Goal: Information Seeking & Learning: Understand process/instructions

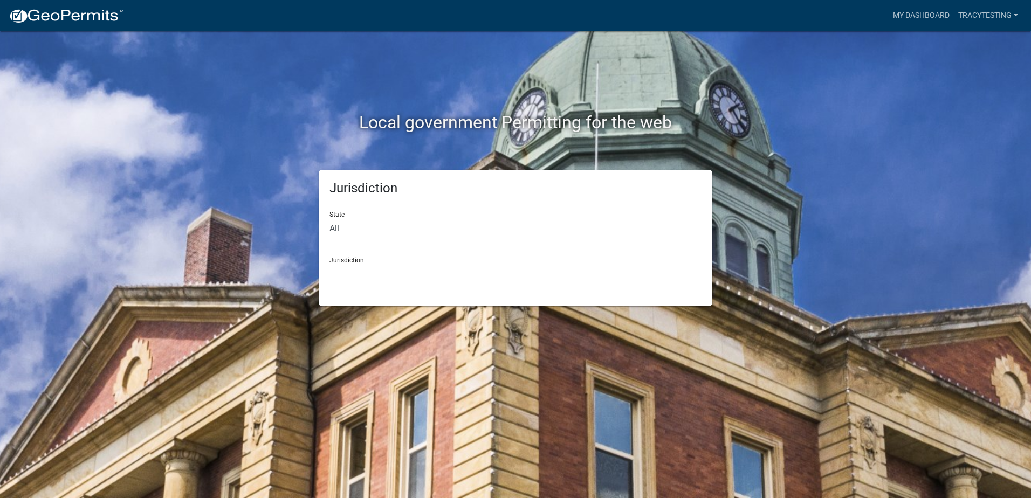
click at [813, 18] on div "My Dashboard tracytesting Account Contractor Profile Logout" at bounding box center [577, 15] width 889 height 20
click at [866, 13] on link "Admin" at bounding box center [872, 15] width 32 height 20
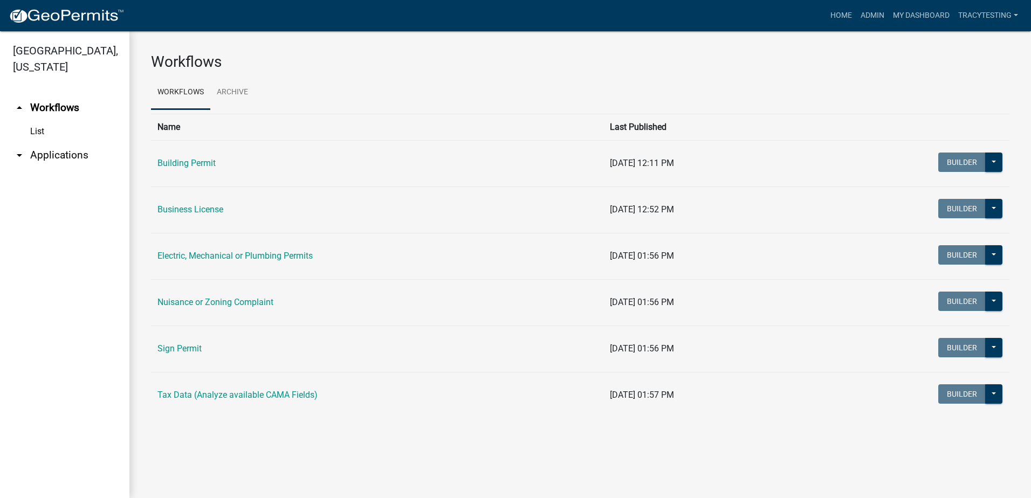
click at [65, 175] on ul "arrow_drop_up Workflows List arrow_drop_down Applications Search by Parcel Sear…" at bounding box center [64, 292] width 129 height 412
click at [46, 451] on ul "arrow_drop_up Workflows List arrow_drop_down Applications Search by Parcel Sear…" at bounding box center [64, 292] width 129 height 412
click at [43, 168] on link "help Help" at bounding box center [64, 181] width 129 height 26
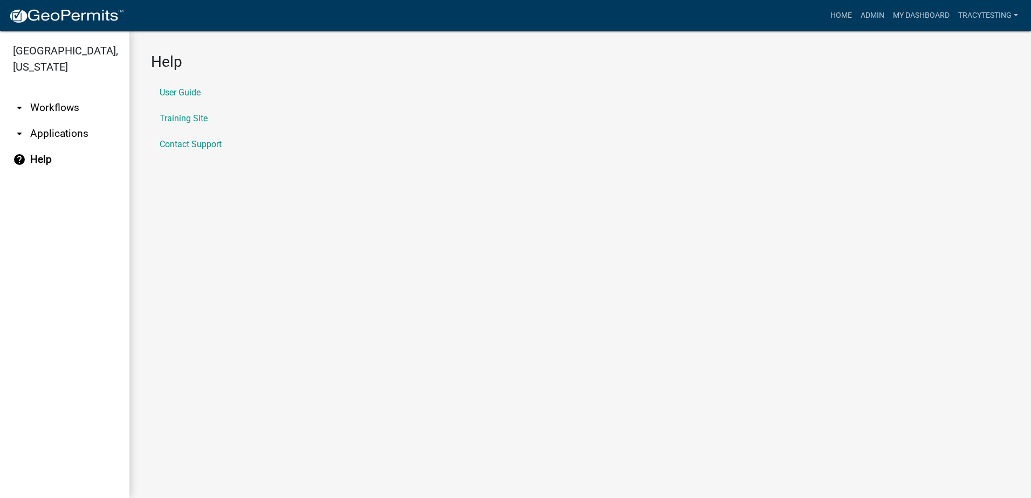
click at [221, 235] on main "Help User Guide Training Site Contact Support" at bounding box center [579, 264] width 901 height 467
